Goal: Information Seeking & Learning: Understand process/instructions

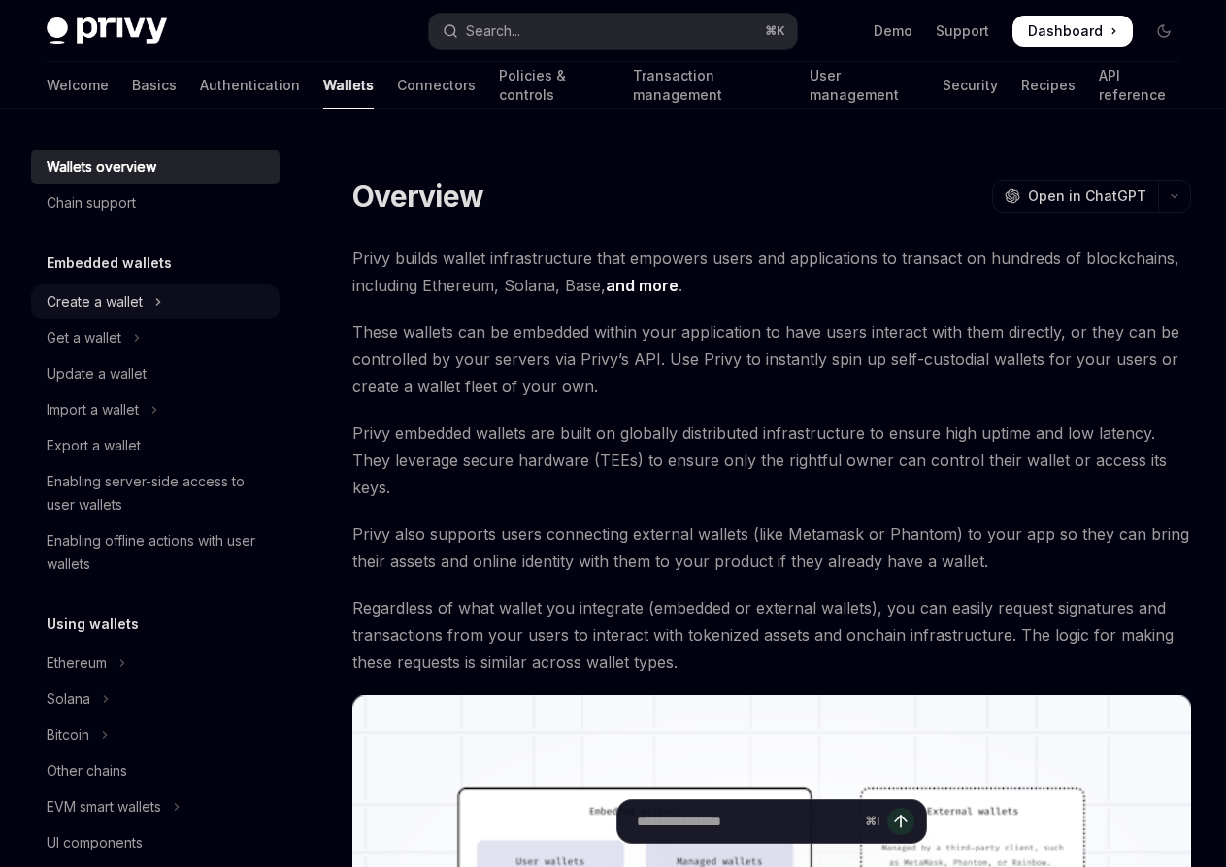
click at [126, 305] on div "Create a wallet" at bounding box center [95, 301] width 96 height 23
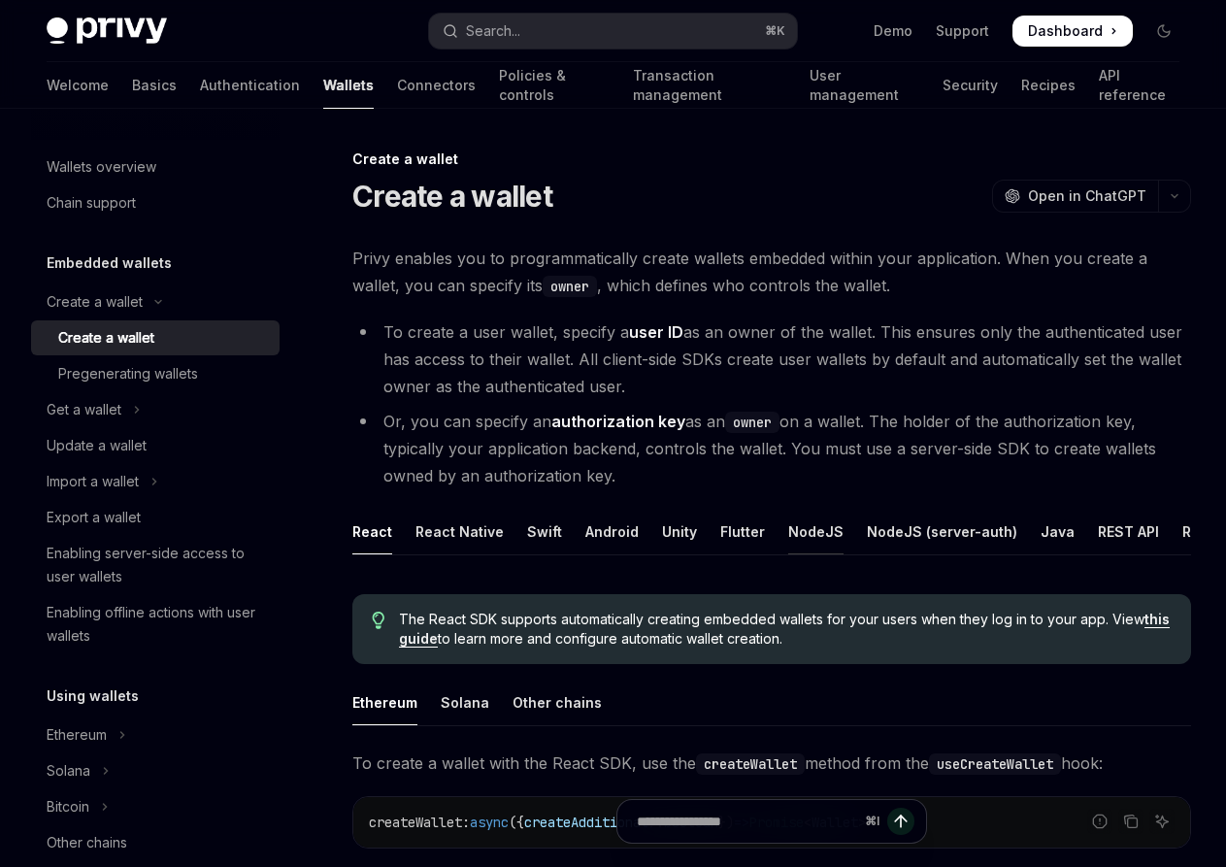
click at [809, 526] on div "NodeJS" at bounding box center [815, 532] width 55 height 46
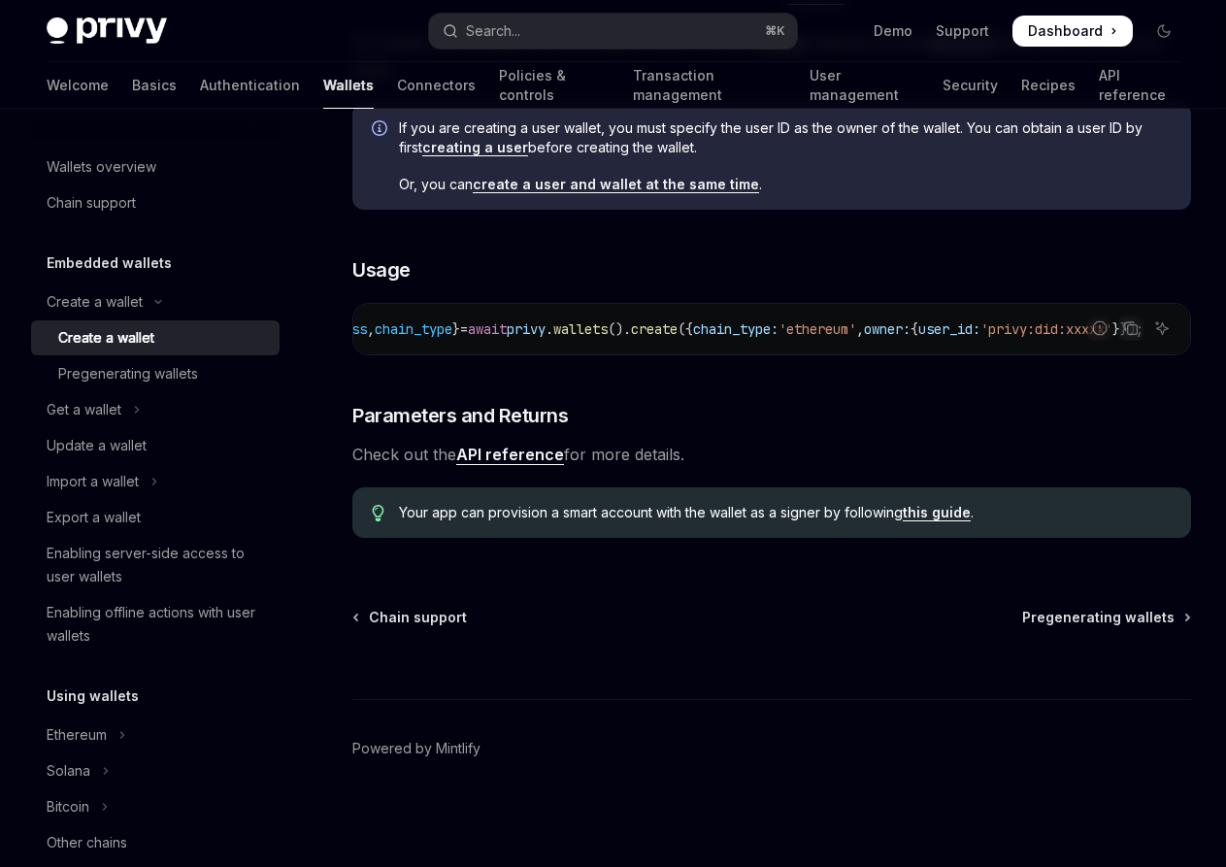
scroll to position [0, 252]
click at [919, 328] on span "user_id:" at bounding box center [950, 328] width 62 height 17
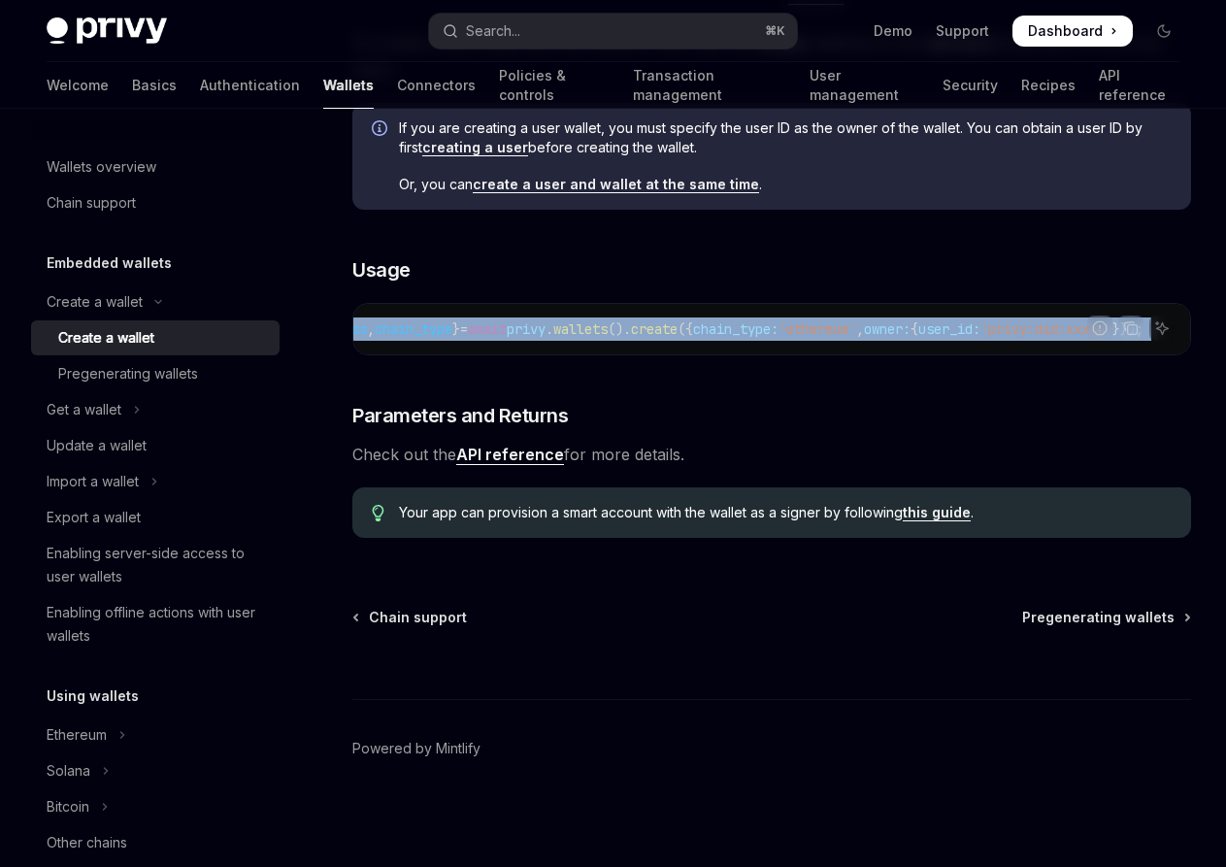
click at [919, 328] on span "user_id:" at bounding box center [950, 328] width 62 height 17
copy code "const { id , address , chain_type } = await privy . wallets (). create ({ chain…"
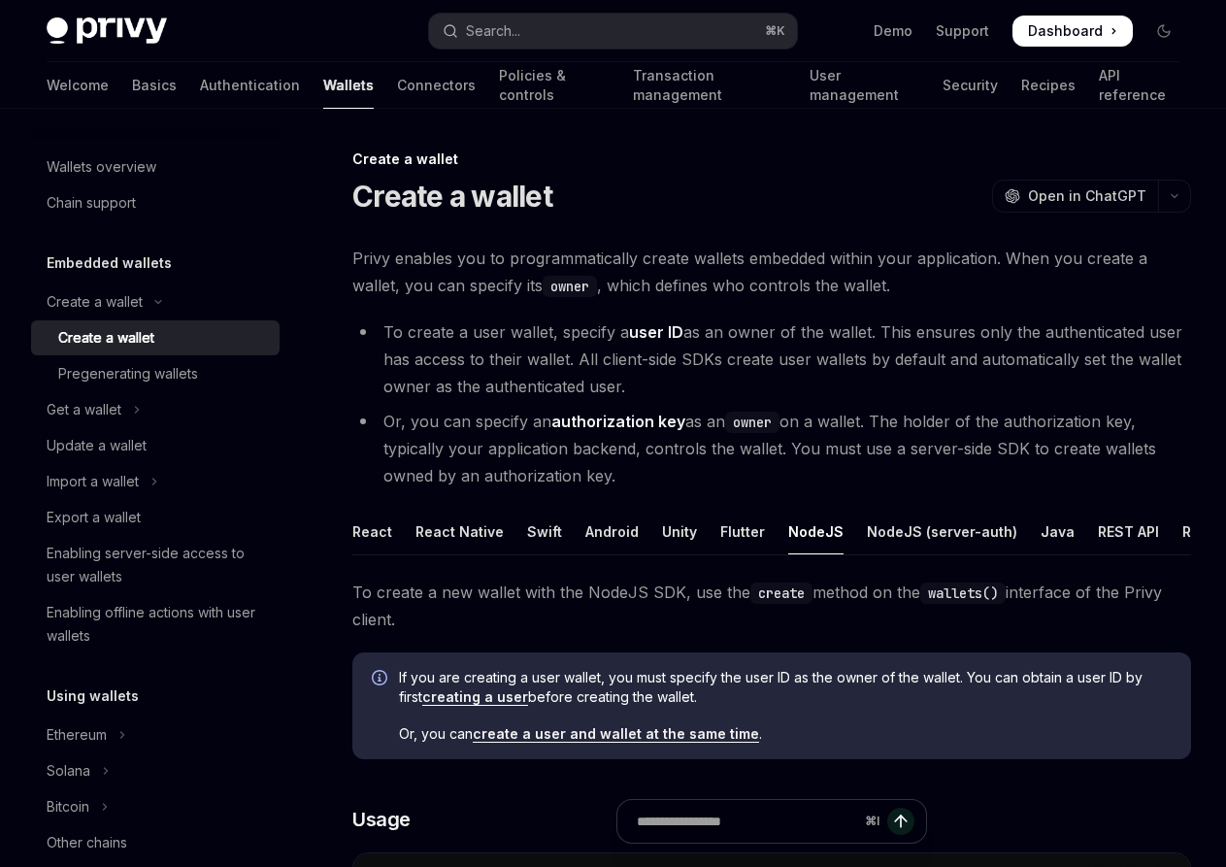
click at [610, 349] on li "To create a user wallet, specify a user ID as an owner of the wallet. This ensu…" at bounding box center [771, 360] width 839 height 82
click at [107, 740] on div "Ethereum" at bounding box center [77, 734] width 60 height 23
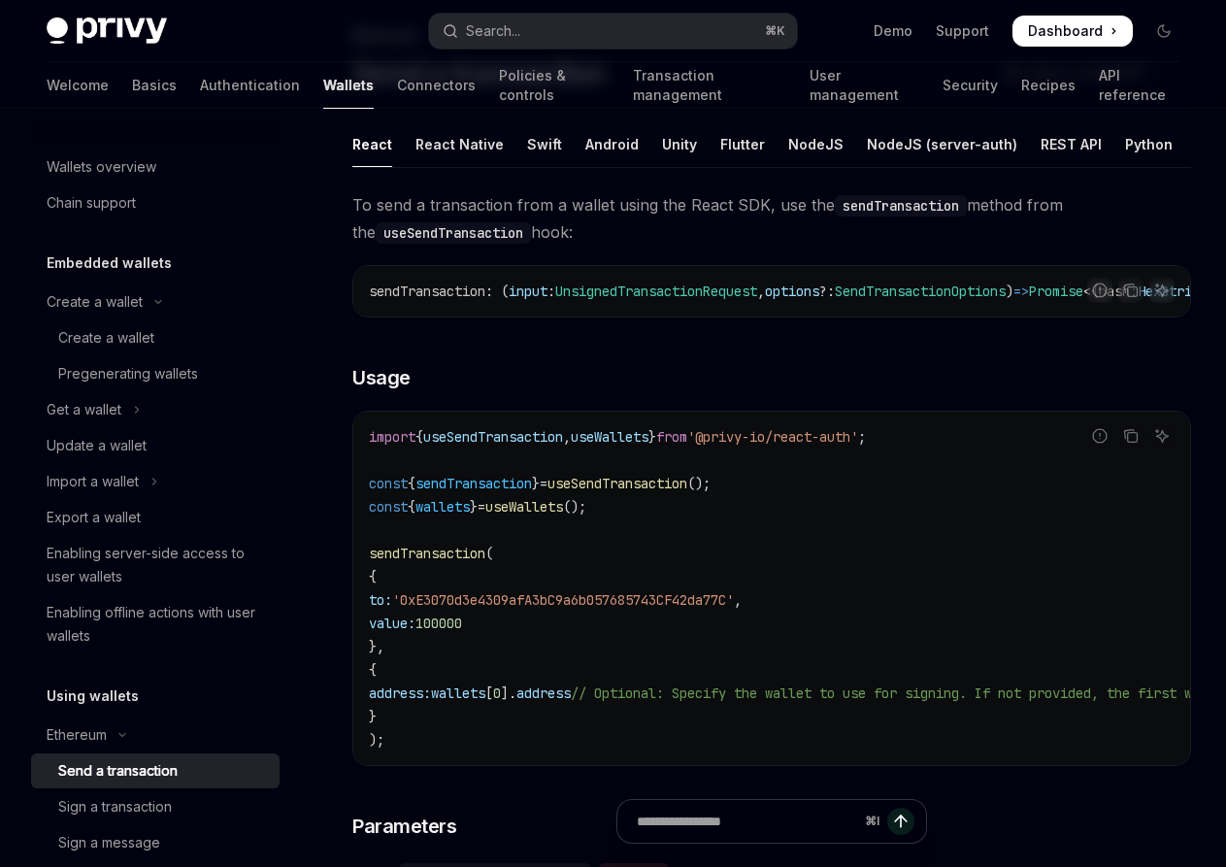
scroll to position [110, 0]
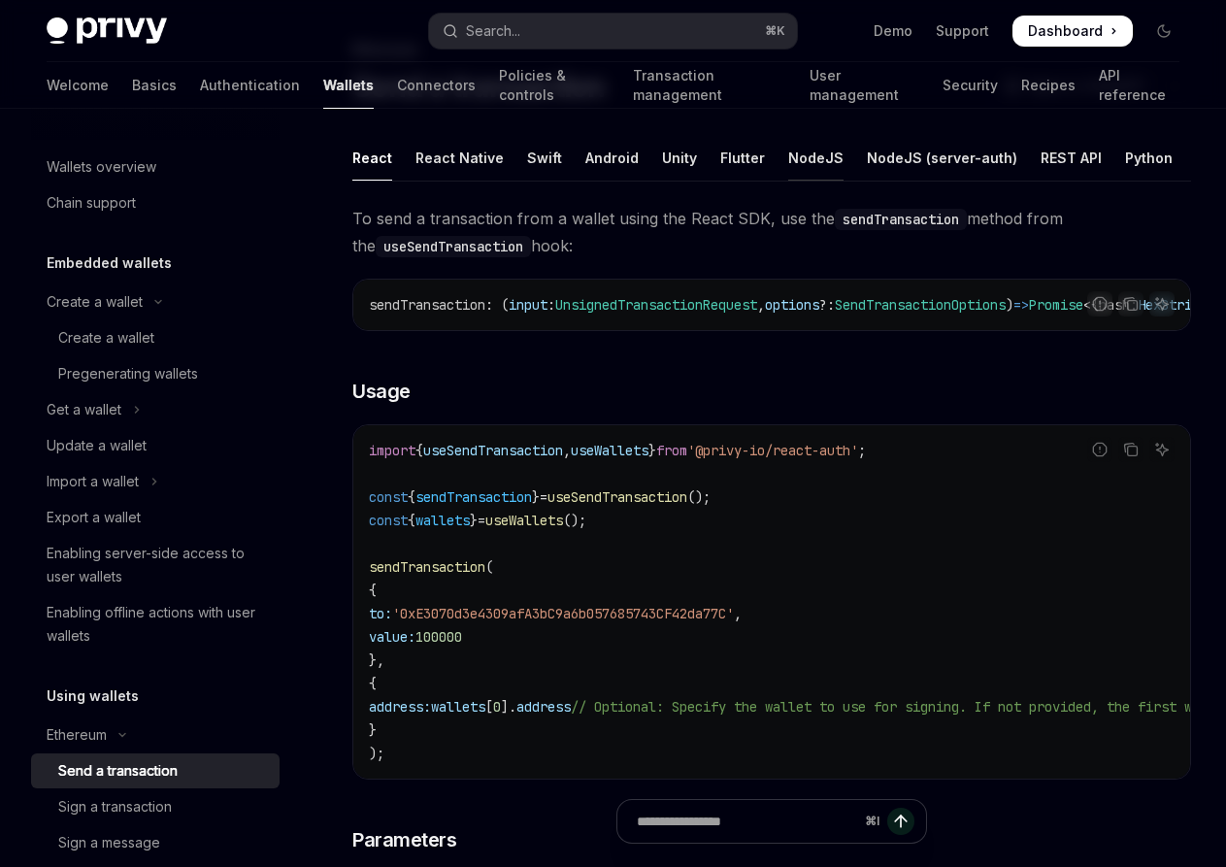
click at [796, 163] on div "NodeJS" at bounding box center [815, 158] width 55 height 46
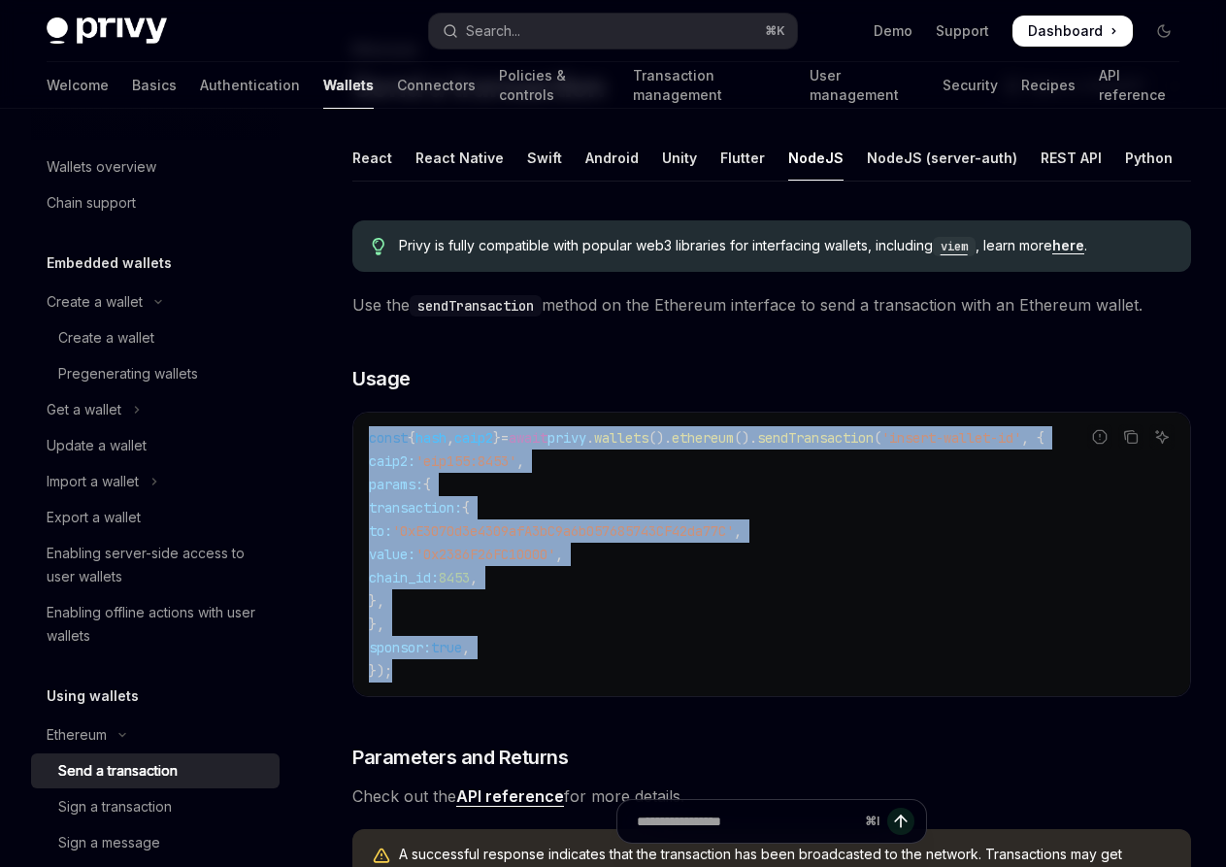
drag, startPoint x: 416, startPoint y: 674, endPoint x: 348, endPoint y: 420, distance: 262.4
click at [348, 420] on div "Ethereum Send a transaction OpenAI Open in ChatGPT OpenAI Open in ChatGPT React…" at bounding box center [589, 677] width 1211 height 1278
copy code "const { hash , caip2 } = await privy . wallets (). ethereum (). sendTransaction…"
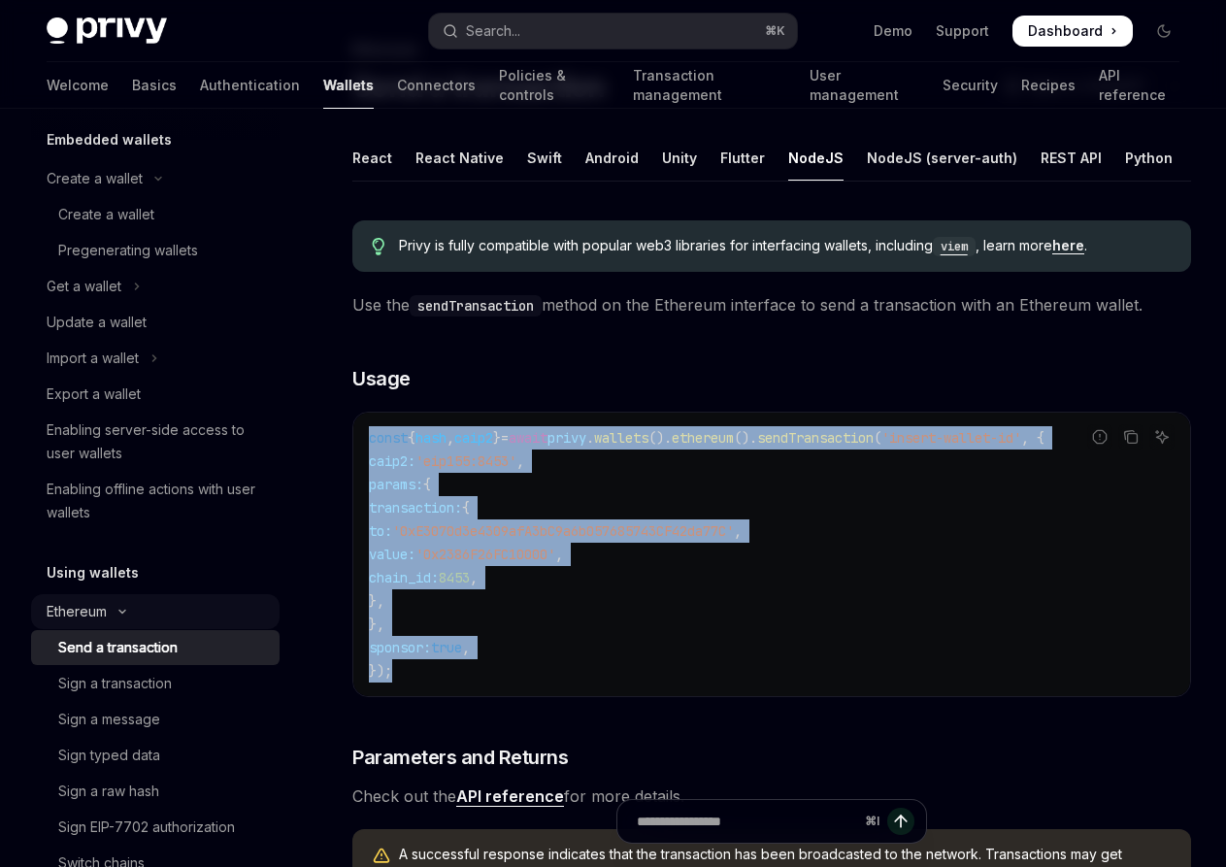
scroll to position [155, 0]
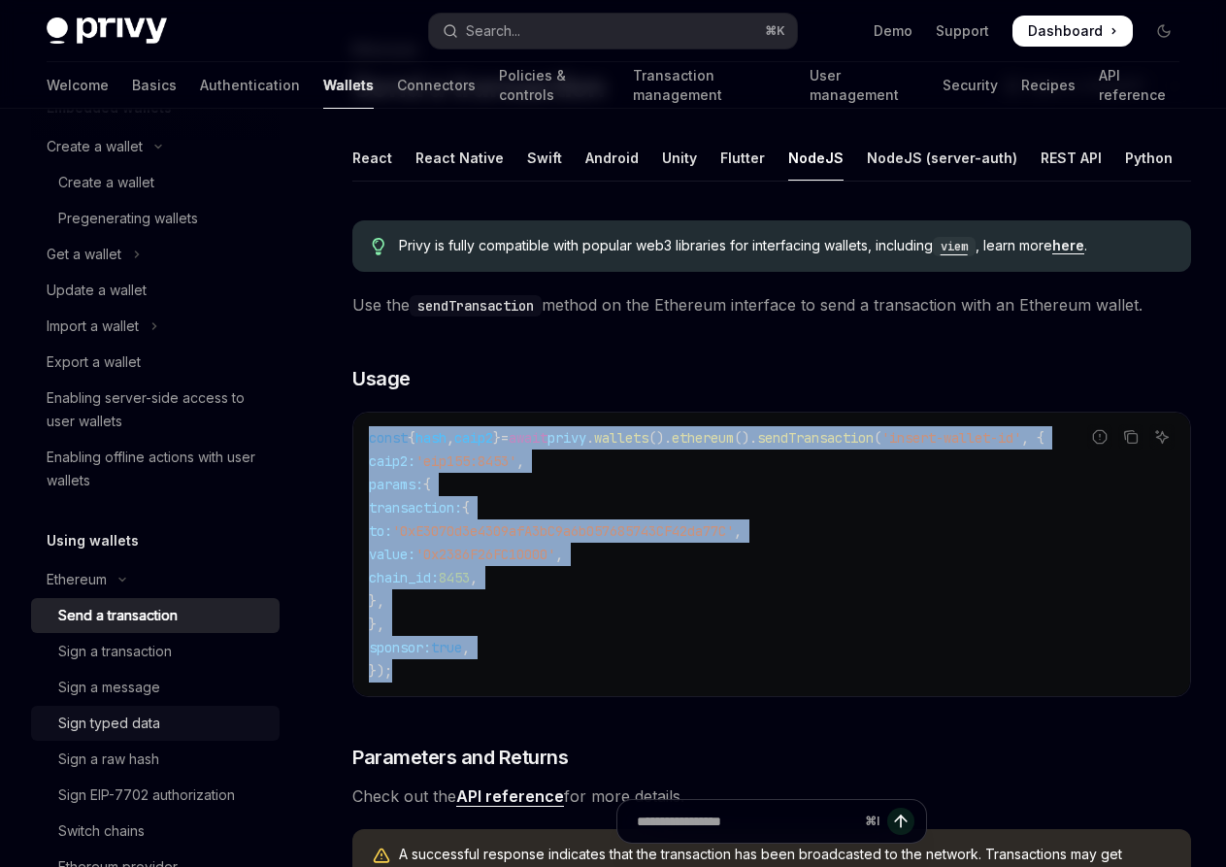
click at [161, 723] on div "Sign typed data" at bounding box center [163, 723] width 210 height 23
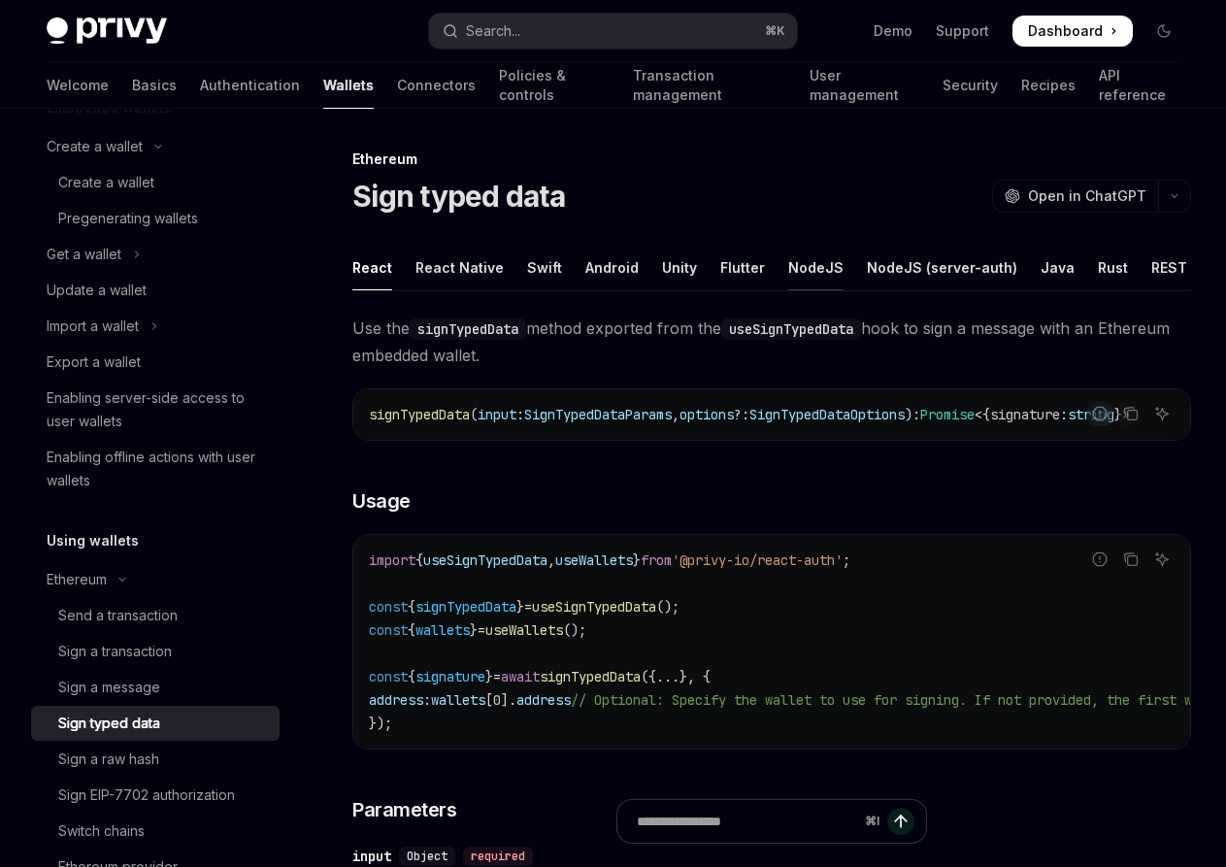
click at [795, 267] on div "NodeJS" at bounding box center [815, 268] width 55 height 46
type textarea "*"
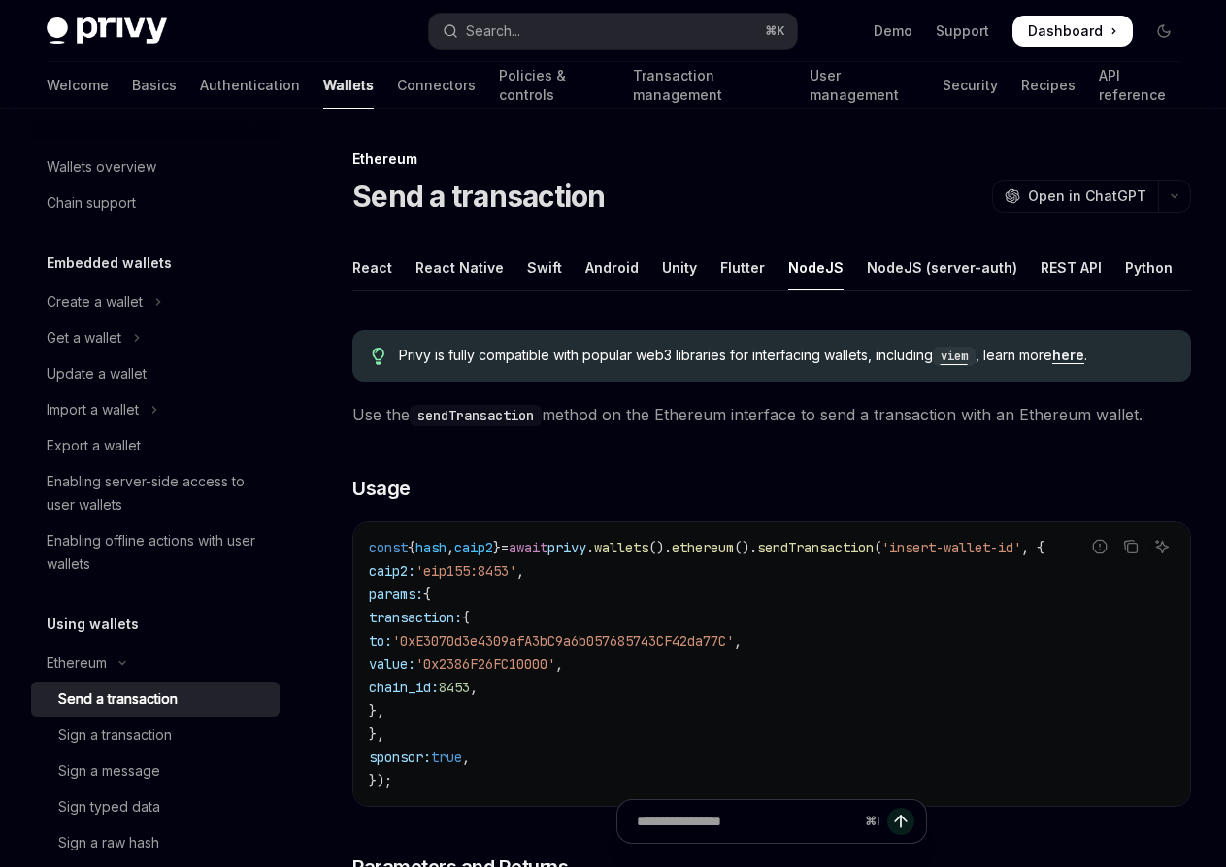
scroll to position [117, 0]
